Goal: Information Seeking & Learning: Learn about a topic

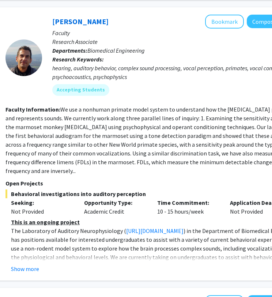
scroll to position [1096, 120]
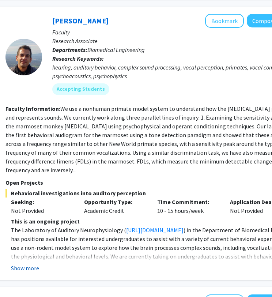
click at [28, 264] on button "Show more" at bounding box center [25, 268] width 28 height 9
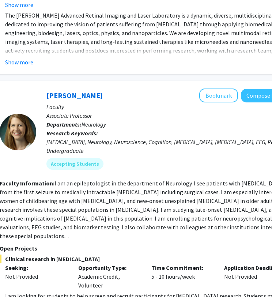
scroll to position [2871, 128]
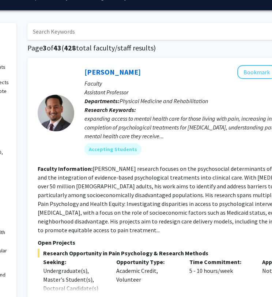
scroll to position [16, 87]
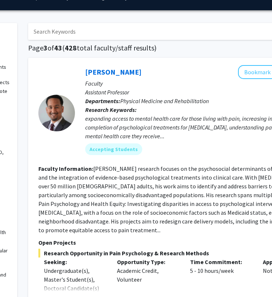
click at [156, 34] on input "Search Keywords" at bounding box center [171, 31] width 287 height 17
type input "bioassa"
radio input "true"
checkbox input "false"
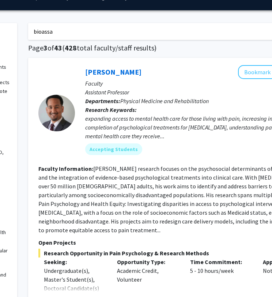
checkbox input "false"
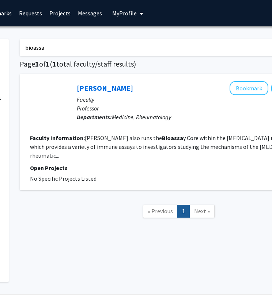
scroll to position [0, 95]
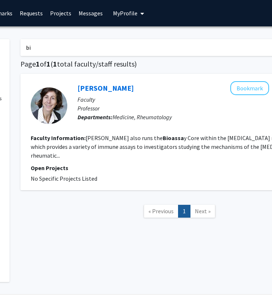
type input "b"
type input "cell culture"
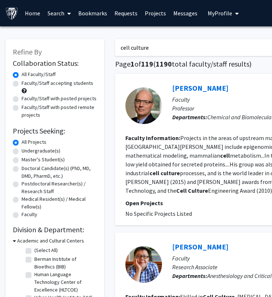
drag, startPoint x: 161, startPoint y: 47, endPoint x: 109, endPoint y: 49, distance: 52.0
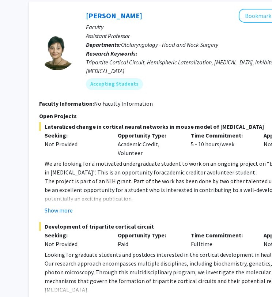
scroll to position [3500, 86]
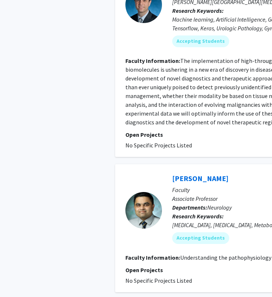
scroll to position [2013, 0]
